Goal: Task Accomplishment & Management: Complete application form

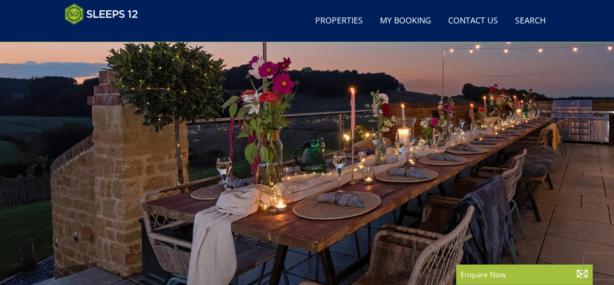
scroll to position [61, 0]
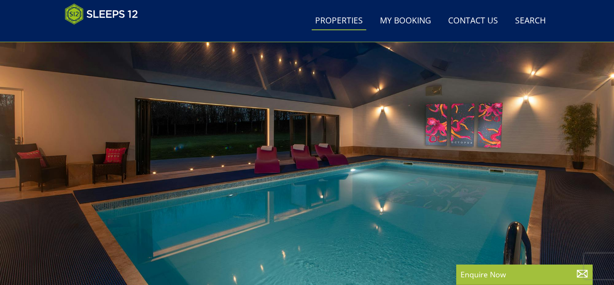
click at [346, 19] on link "Properties" at bounding box center [339, 21] width 55 height 19
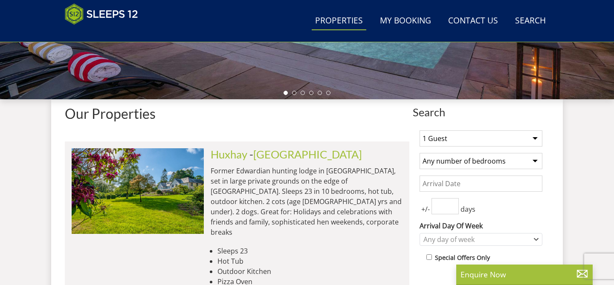
scroll to position [263, 0]
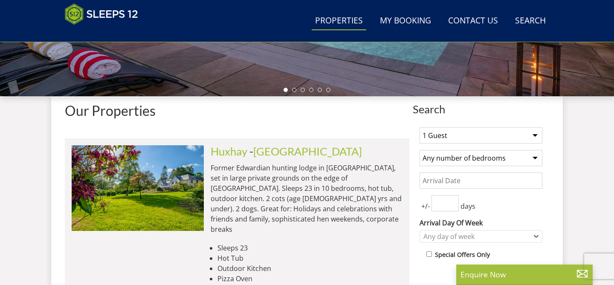
select select "28"
select select "11"
click at [490, 182] on input "Date" at bounding box center [480, 181] width 123 height 16
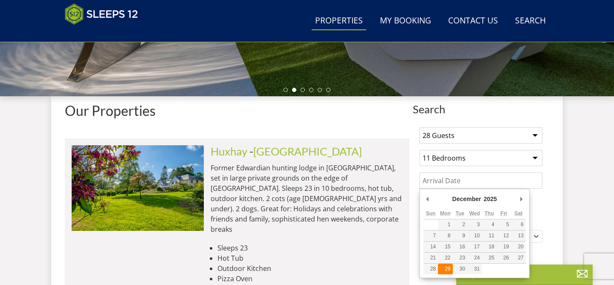
type input "29/12/2025"
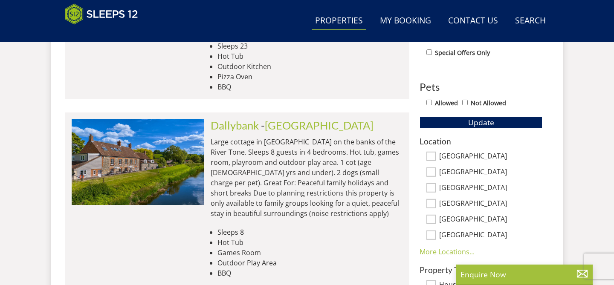
scroll to position [466, 0]
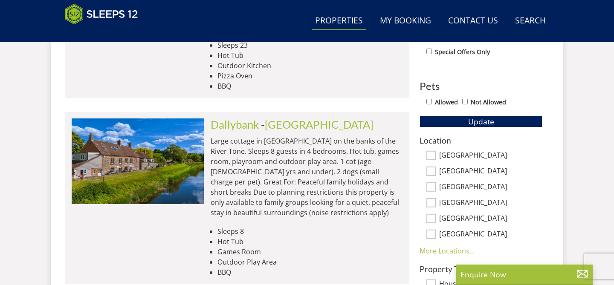
click at [431, 154] on input "[GEOGRAPHIC_DATA]" at bounding box center [430, 155] width 9 height 9
checkbox input "true"
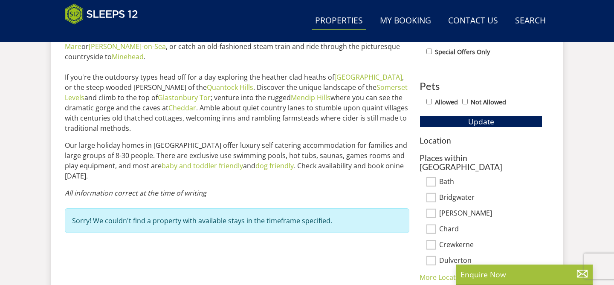
click at [431, 177] on input "Bath" at bounding box center [430, 181] width 9 height 9
checkbox input "true"
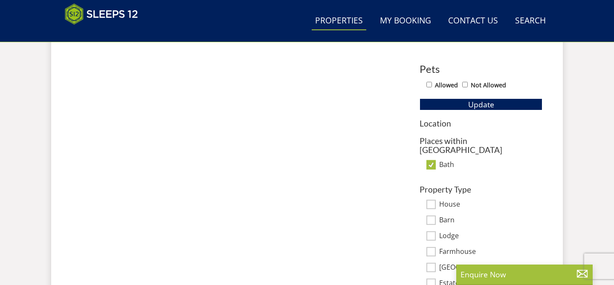
scroll to position [484, 0]
click at [432, 159] on input "Bath" at bounding box center [430, 163] width 9 height 9
checkbox input "false"
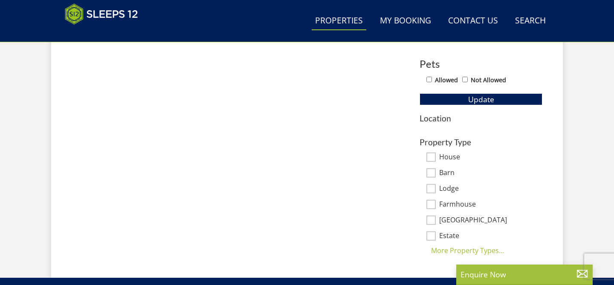
scroll to position [489, 0]
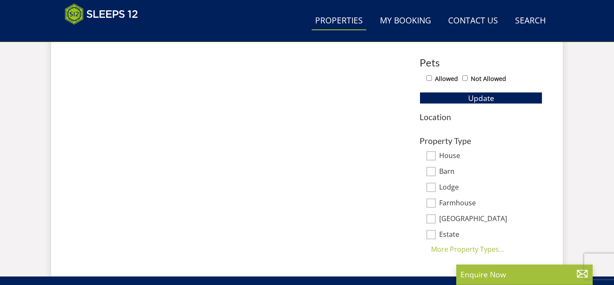
click at [434, 155] on input "House" at bounding box center [430, 155] width 9 height 9
checkbox input "true"
click at [488, 20] on link "Contact Us 01823 665500" at bounding box center [473, 21] width 57 height 19
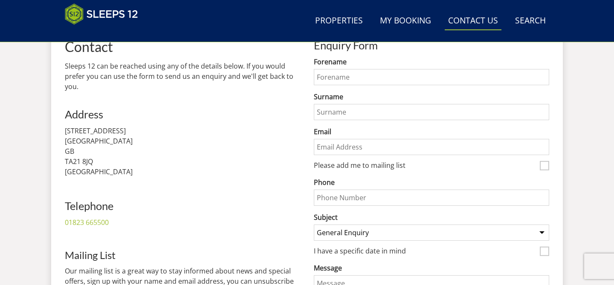
scroll to position [328, 0]
type input "Rachael"
type input "Douglas"
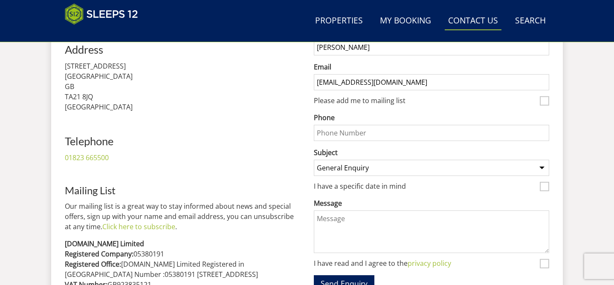
scroll to position [393, 0]
type input "talktorach@hotmail.co.uk"
click at [543, 187] on input "I have a specific date in mind" at bounding box center [544, 185] width 9 height 9
checkbox input "true"
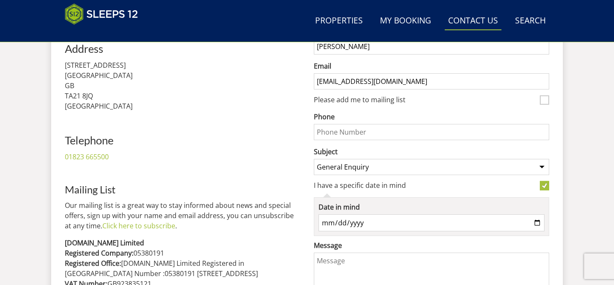
click at [420, 226] on input "Date in mind" at bounding box center [431, 222] width 226 height 17
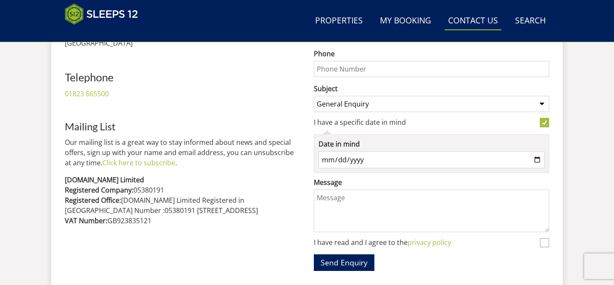
scroll to position [458, 0]
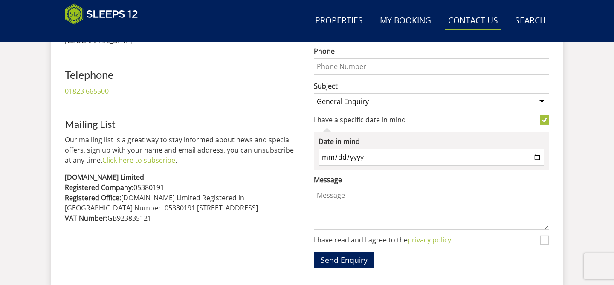
click at [337, 158] on input "Date in mind" at bounding box center [431, 157] width 226 height 17
click at [398, 157] on input "Date in mind" at bounding box center [431, 157] width 226 height 17
click at [381, 197] on textarea "Message" at bounding box center [431, 208] width 235 height 43
paste textarea "if we find something that fits the bill at the right price then we will extend …"
type textarea "if we find something that fits the bill at the right price then we will extend …"
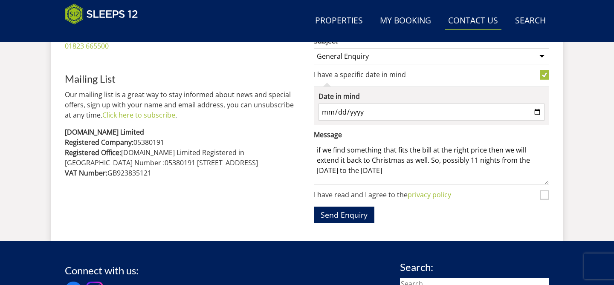
scroll to position [509, 0]
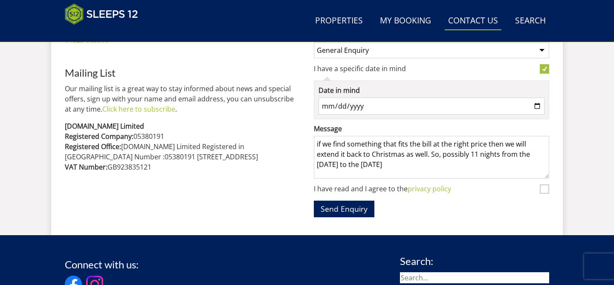
click at [330, 158] on textarea "if we find something that fits the bill at the right price then we will extend …" at bounding box center [431, 157] width 235 height 43
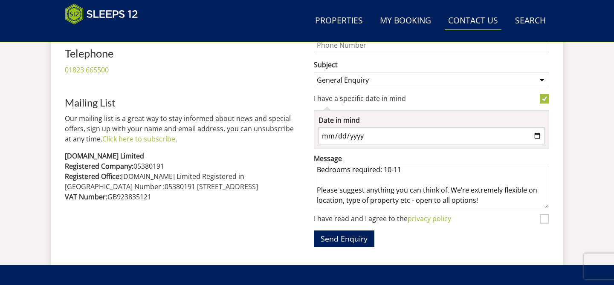
scroll to position [117, 0]
drag, startPoint x: 316, startPoint y: 177, endPoint x: 429, endPoint y: 227, distance: 122.9
click at [429, 227] on form "Do not fill in this field Forename Rachael Surname Douglas Email talktorach@hot…" at bounding box center [431, 75] width 235 height 343
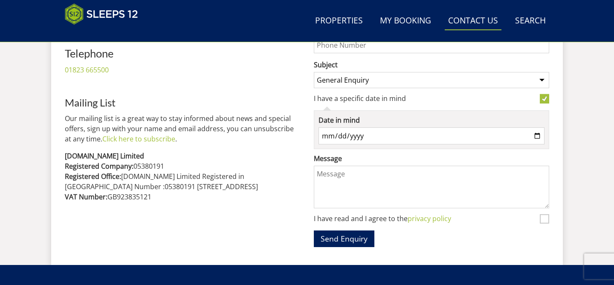
scroll to position [0, 0]
click at [334, 177] on textarea "Message" at bounding box center [431, 187] width 235 height 43
paste textarea "Hello, We are looking for a house for NYE (2025). If we find something that fit…"
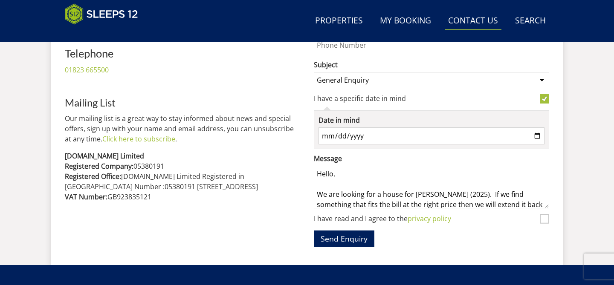
scroll to position [168, 0]
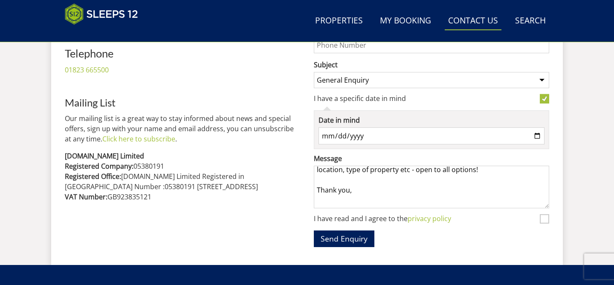
type textarea "Hello, We are looking for a house for NYE (2025). If we find something that fit…"
click at [354, 137] on input "Date in mind" at bounding box center [431, 135] width 226 height 17
type input "2025-12-29"
click at [287, 91] on div "Contact Sleeps 12 can be reached using any of the details below. If you would p…" at bounding box center [182, 69] width 235 height 365
click at [544, 222] on input "I have read and I agree to the privacy policy" at bounding box center [544, 218] width 9 height 9
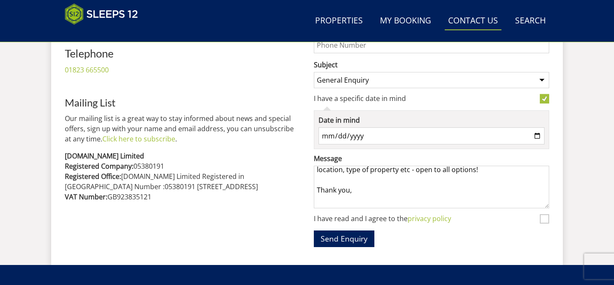
checkbox input "true"
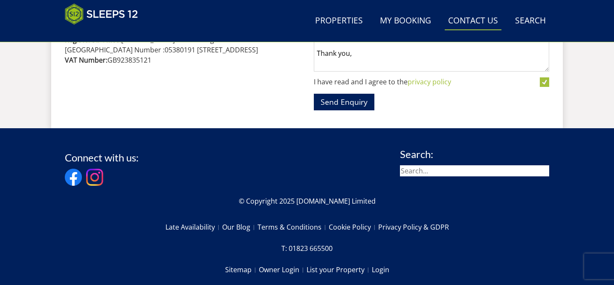
scroll to position [604, 0]
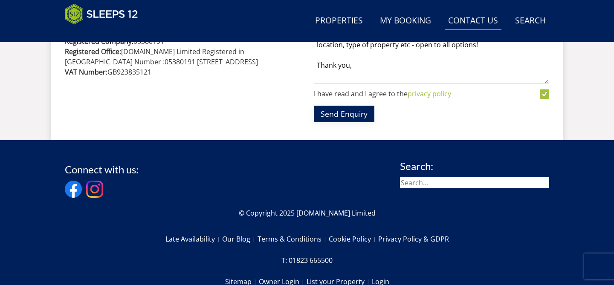
click at [353, 116] on button "Send Enquiry" at bounding box center [344, 114] width 61 height 17
